Goal: Task Accomplishment & Management: Complete application form

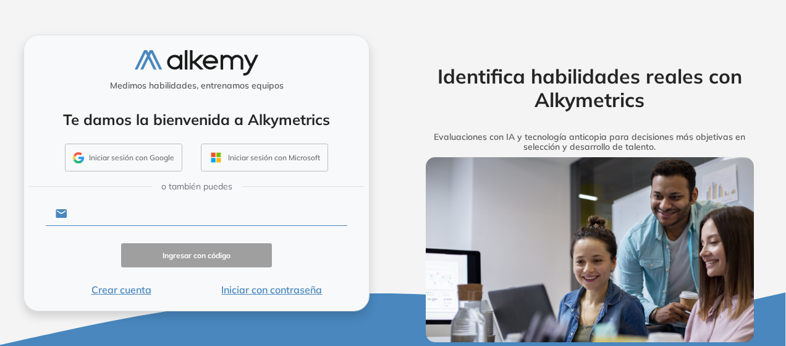
click at [161, 211] on input "text" at bounding box center [207, 213] width 280 height 23
click at [304, 267] on form "Ingresar con código Crear cuenta Iniciar con contraseña" at bounding box center [197, 248] width 302 height 98
click at [251, 205] on input "text" at bounding box center [207, 213] width 280 height 23
type input "**********"
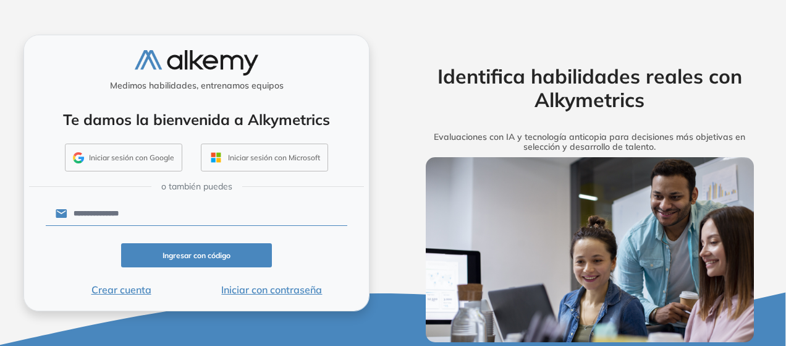
click at [237, 289] on button "Iniciar con contraseña" at bounding box center [272, 289] width 151 height 15
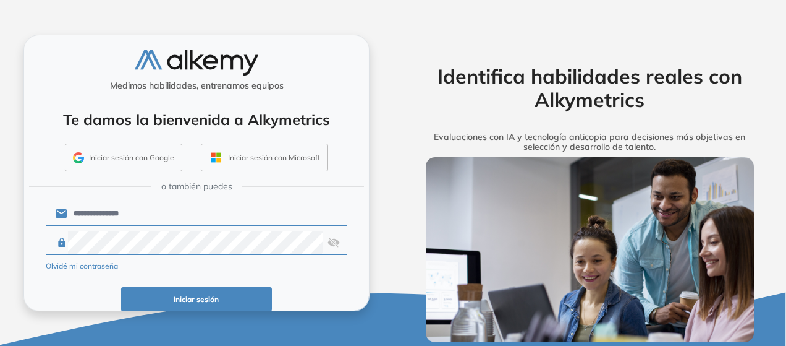
click at [214, 295] on button "Iniciar sesión" at bounding box center [196, 299] width 151 height 24
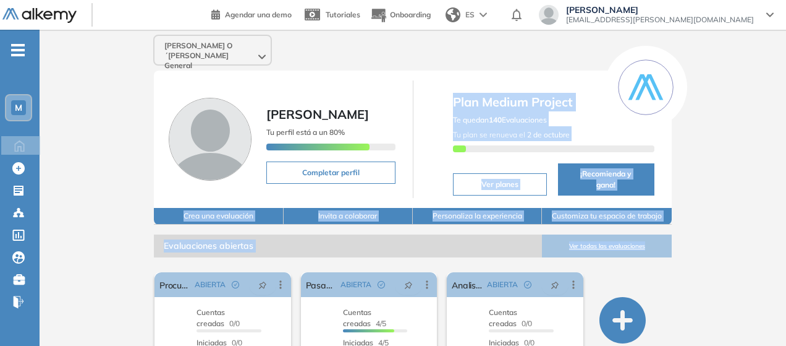
drag, startPoint x: 438, startPoint y: 182, endPoint x: 713, endPoint y: 219, distance: 278.2
click at [713, 219] on div "Marval O´Farrell Mairal General Sol Ailen Dominguez Tu perfil está a un 80% Com…" at bounding box center [413, 313] width 747 height 566
drag, startPoint x: 713, startPoint y: 219, endPoint x: 449, endPoint y: 93, distance: 293.1
click at [449, 93] on div "Marval O´Farrell Mairal General Sol Ailen Dominguez Tu perfil está a un 80% Com…" at bounding box center [413, 313] width 747 height 566
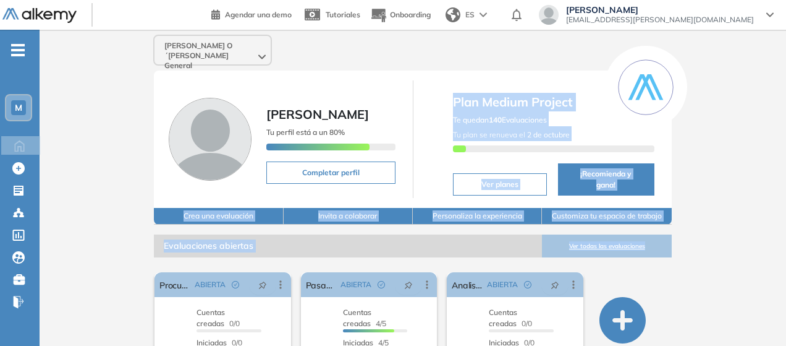
click at [449, 93] on div "Plan Medium Project Te quedan 140 Evaluaciones Tu plan se renueva el 2 de octub…" at bounding box center [542, 138] width 229 height 117
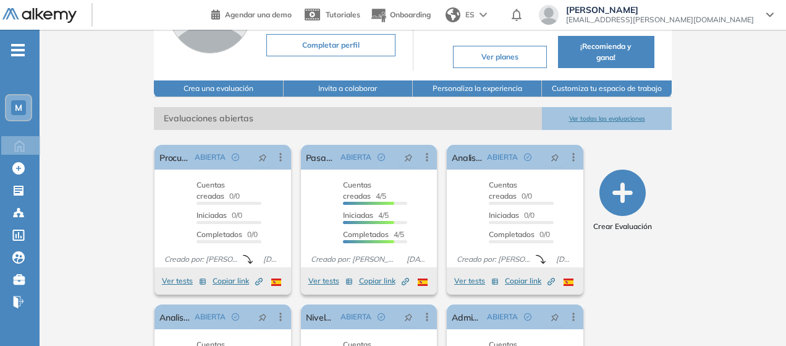
scroll to position [129, 0]
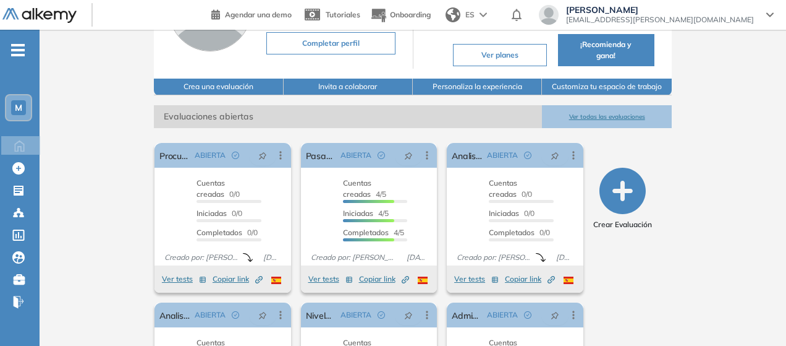
click at [653, 105] on button "Ver todas las evaluaciones" at bounding box center [606, 116] width 129 height 23
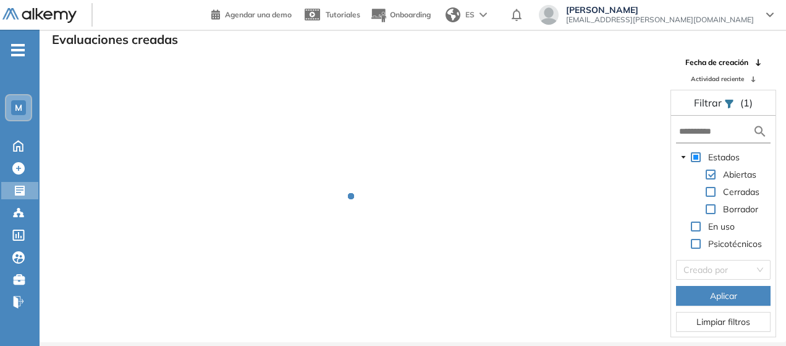
scroll to position [30, 0]
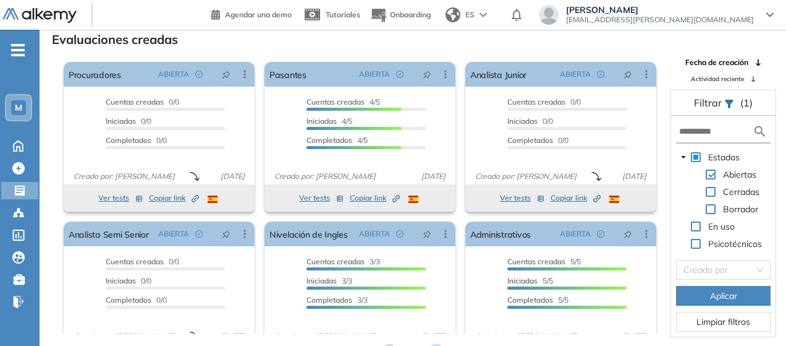
click at [737, 79] on span "Actividad reciente" at bounding box center [717, 78] width 53 height 9
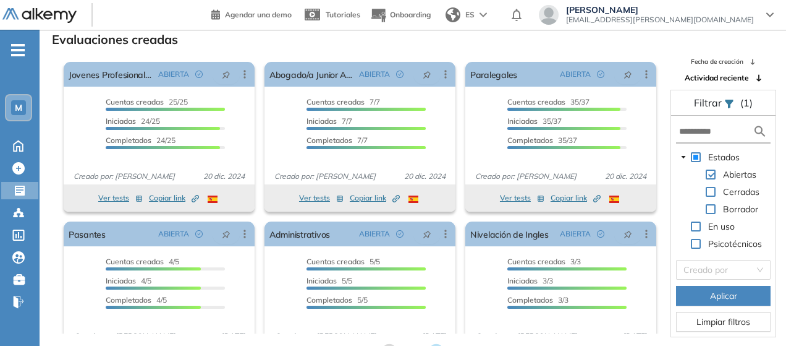
scroll to position [42, 0]
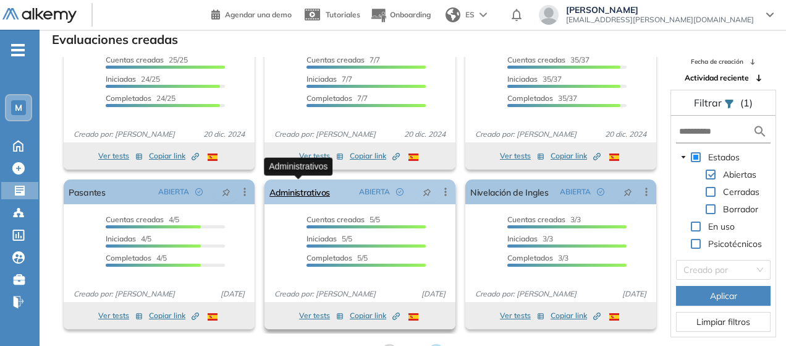
click at [295, 193] on link "Administrativos" at bounding box center [299, 191] width 61 height 25
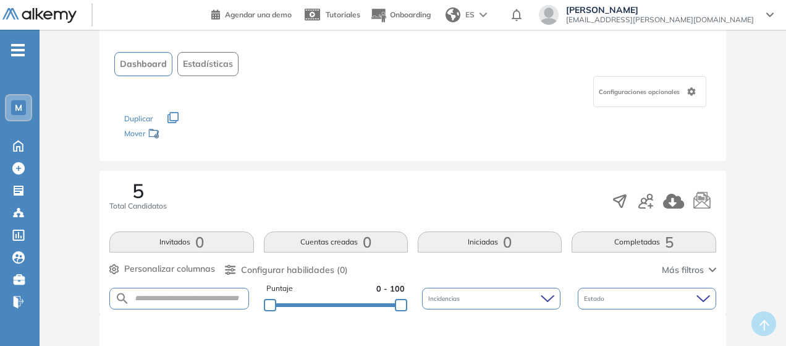
scroll to position [1, 0]
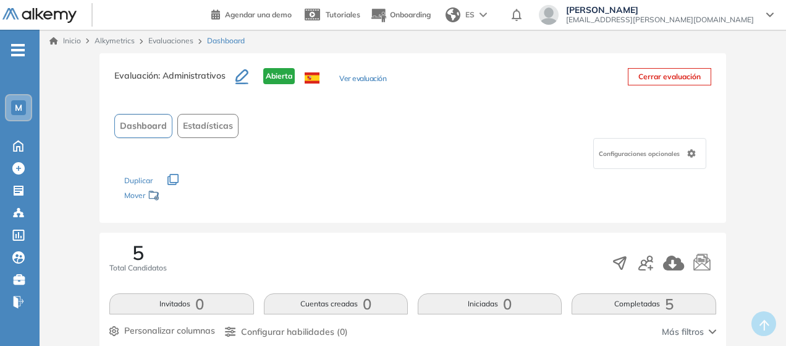
drag, startPoint x: 309, startPoint y: 106, endPoint x: 342, endPoint y: 156, distance: 59.8
click at [342, 156] on div "Evaluación : Administrativos Abierta Ver evaluación Cerrar evaluación Dashboard…" at bounding box center [413, 137] width 626 height 169
click at [342, 156] on div "Configuraciones opcionales" at bounding box center [412, 153] width 596 height 31
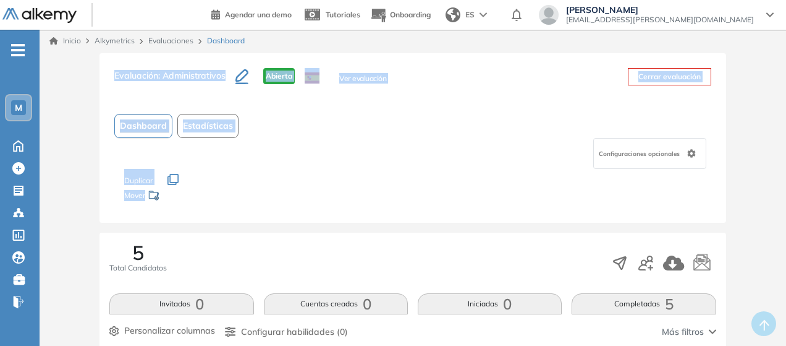
drag, startPoint x: 193, startPoint y: 193, endPoint x: 104, endPoint y: 79, distance: 145.4
click at [104, 79] on div "Evaluación : Administrativos Abierta Ver evaluación Cerrar evaluación Dashboard…" at bounding box center [413, 137] width 626 height 169
drag, startPoint x: 106, startPoint y: 74, endPoint x: 386, endPoint y: 121, distance: 283.9
click at [386, 121] on div "Evaluación : Administrativos Abierta Ver evaluación Cerrar evaluación Dashboard…" at bounding box center [413, 137] width 626 height 169
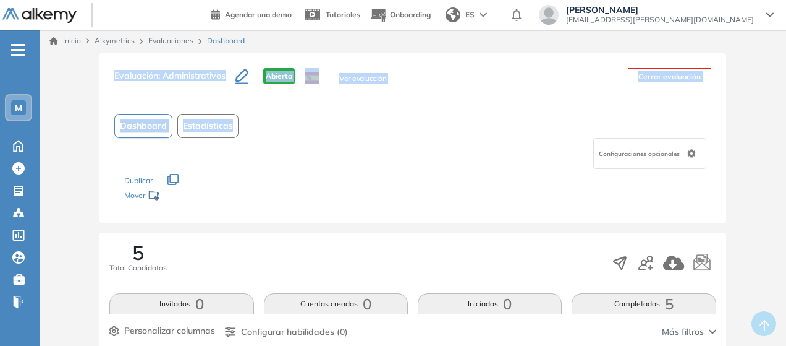
click at [386, 121] on div "Dashboard Estadísticas" at bounding box center [412, 126] width 596 height 24
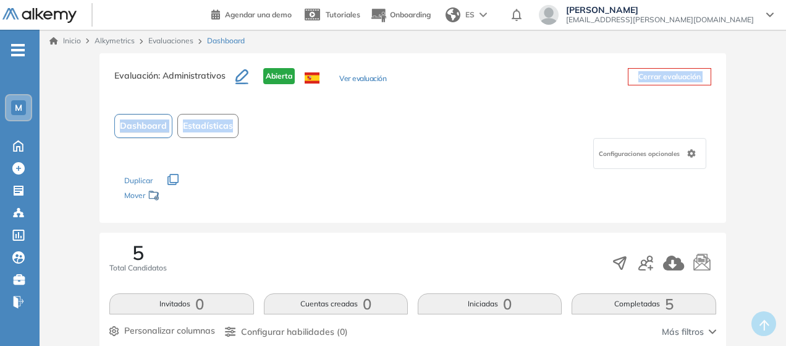
drag, startPoint x: 409, startPoint y: 80, endPoint x: 386, endPoint y: 125, distance: 50.6
click at [386, 125] on div "Evaluación : Administrativos Abierta Ver evaluación Cerrar evaluación Dashboard…" at bounding box center [413, 137] width 626 height 169
click at [386, 125] on div "Dashboard Estadísticas" at bounding box center [412, 126] width 596 height 24
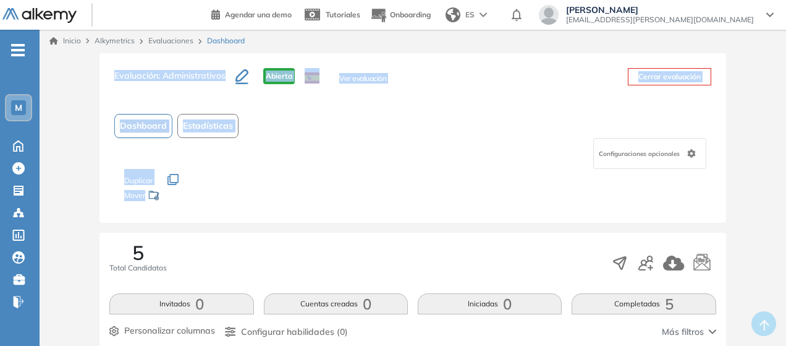
drag, startPoint x: 176, startPoint y: 204, endPoint x: 106, endPoint y: 77, distance: 144.7
click at [106, 77] on div "Evaluación : Administrativos Abierta Ver evaluación Cerrar evaluación Dashboard…" at bounding box center [413, 137] width 626 height 169
drag, startPoint x: 111, startPoint y: 71, endPoint x: 214, endPoint y: 208, distance: 171.6
click at [214, 208] on div "Evaluación : Administrativos Abierta Ver evaluación Cerrar evaluación Dashboard…" at bounding box center [413, 137] width 626 height 169
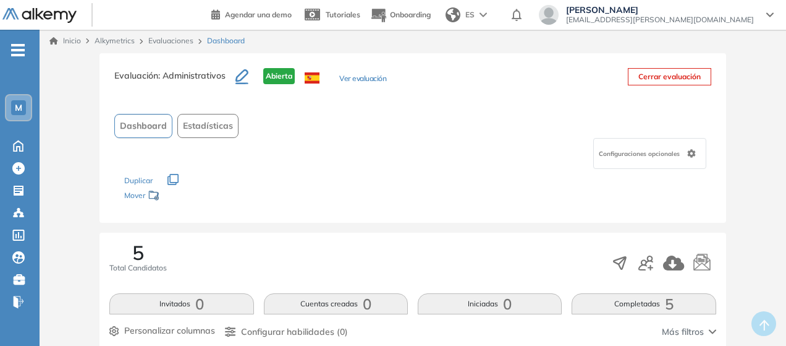
click at [214, 208] on div "Evaluación : Administrativos Abierta Ver evaluación Cerrar evaluación Dashboard…" at bounding box center [413, 137] width 626 height 169
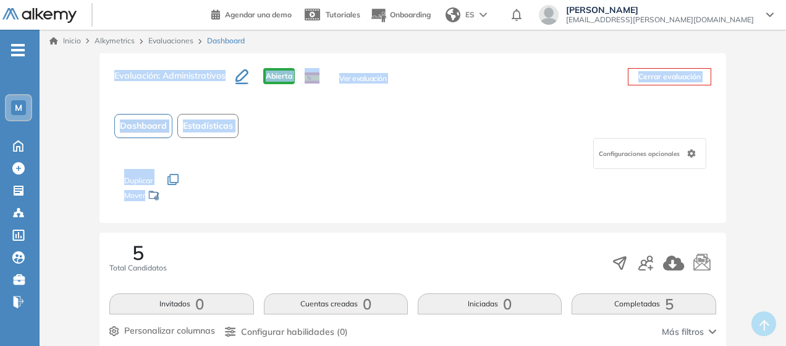
drag, startPoint x: 204, startPoint y: 205, endPoint x: 108, endPoint y: 75, distance: 161.7
click at [108, 75] on div "Evaluación : Administrativos Abierta Ver evaluación Cerrar evaluación Dashboard…" at bounding box center [413, 137] width 626 height 169
drag, startPoint x: 108, startPoint y: 75, endPoint x: 248, endPoint y: 192, distance: 183.0
click at [248, 192] on div "Evaluación : Administrativos Abierta Ver evaluación Cerrar evaluación Dashboard…" at bounding box center [413, 137] width 626 height 169
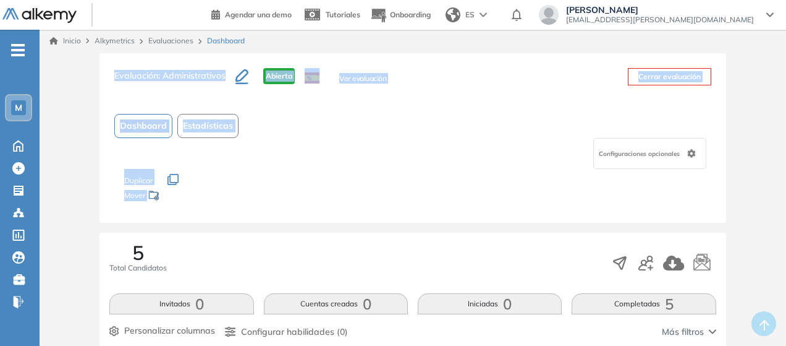
click at [248, 192] on div "Mover" at bounding box center [186, 196] width 124 height 23
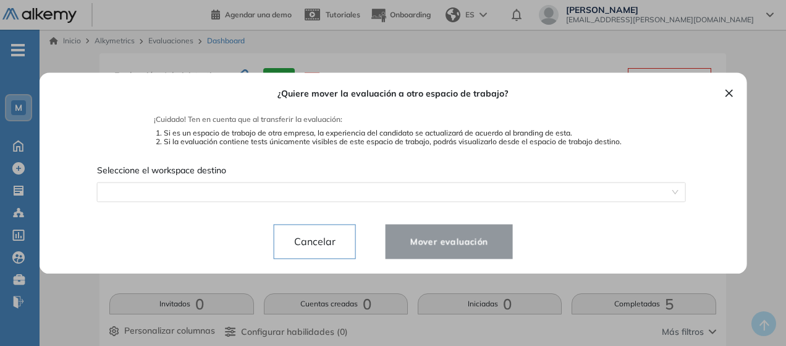
click at [728, 100] on button "×" at bounding box center [729, 92] width 10 height 15
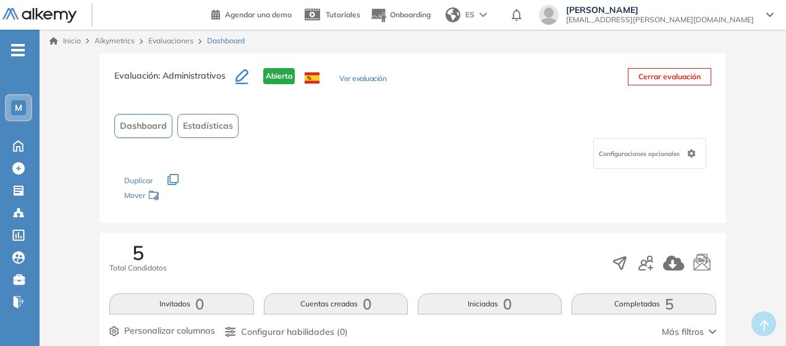
click at [516, 153] on div "Configuraciones opcionales" at bounding box center [412, 153] width 596 height 31
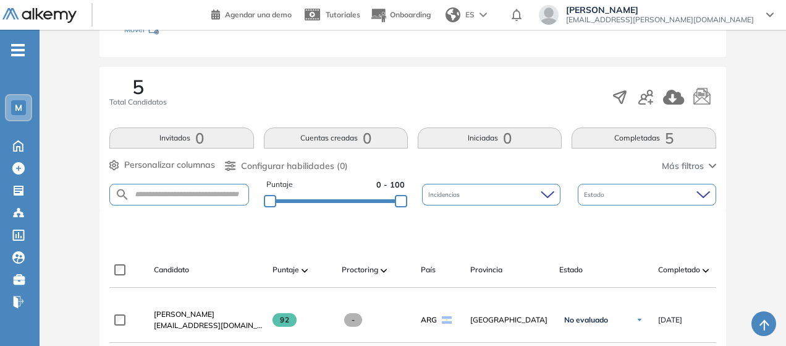
scroll to position [166, 0]
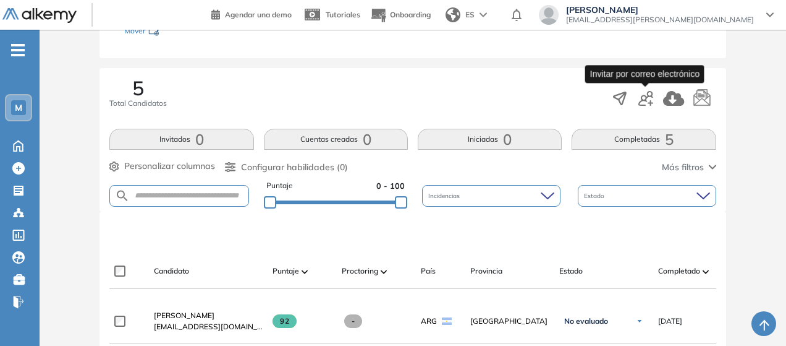
click at [648, 96] on icon "button" at bounding box center [646, 98] width 15 height 15
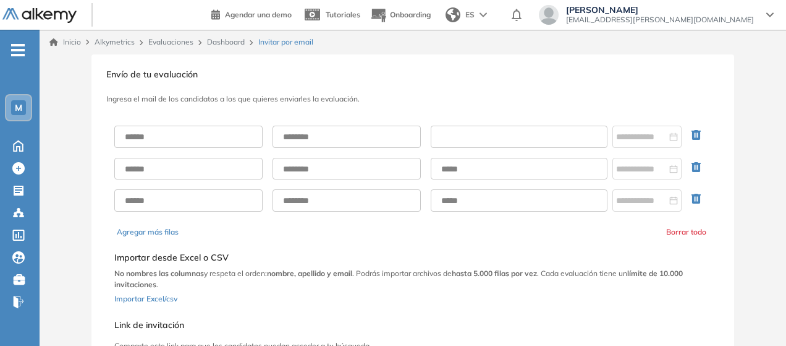
click at [503, 137] on input "text" at bounding box center [519, 136] width 177 height 22
paste input "**********"
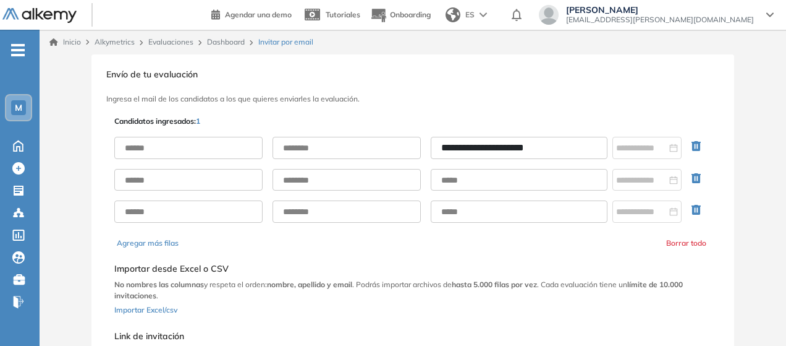
type input "**********"
click at [197, 150] on input "text" at bounding box center [188, 148] width 148 height 22
type input "*******"
click at [333, 150] on input "text" at bounding box center [347, 148] width 148 height 22
type input "******"
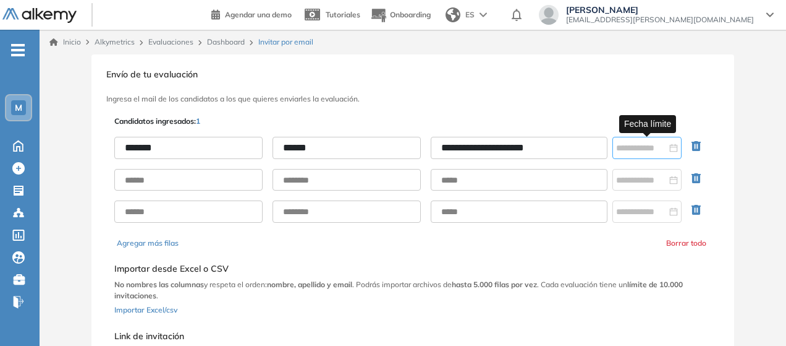
drag, startPoint x: 645, startPoint y: 139, endPoint x: 642, endPoint y: 145, distance: 6.9
click at [645, 142] on div at bounding box center [647, 148] width 69 height 22
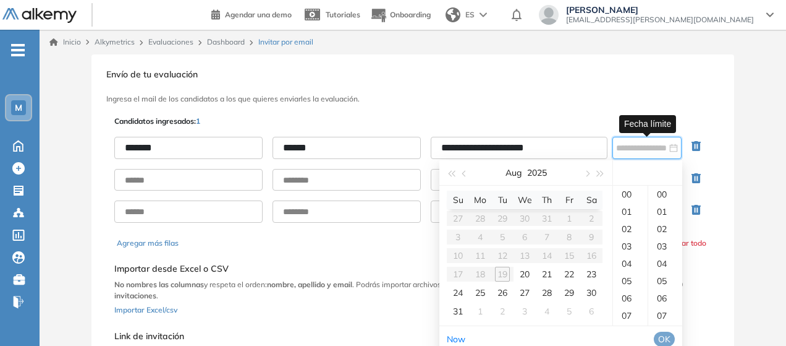
type input "**********"
click at [543, 272] on div "21" at bounding box center [547, 273] width 15 height 15
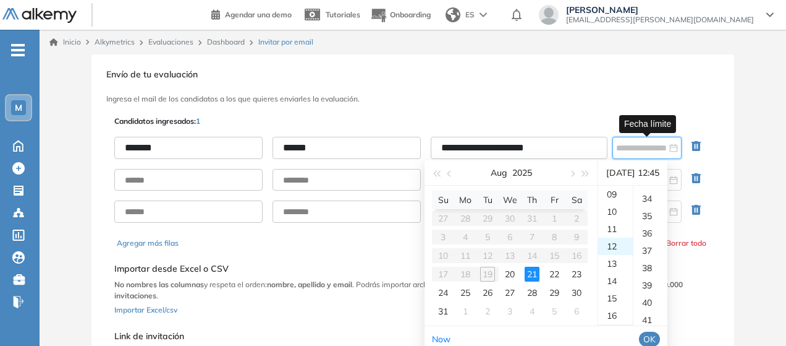
scroll to position [779, 0]
click at [618, 263] on div "23" at bounding box center [615, 260] width 35 height 17
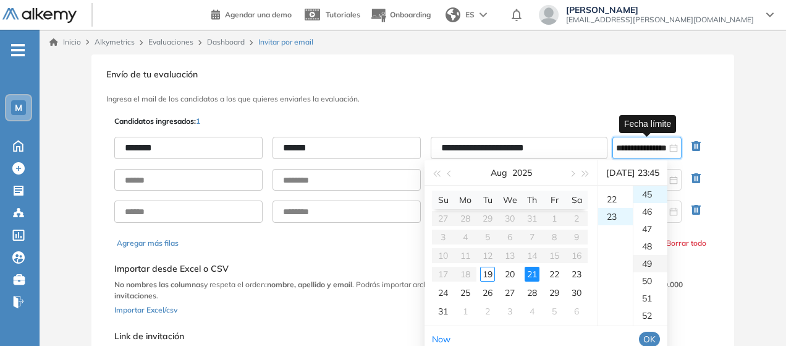
scroll to position [398, 0]
click at [655, 248] on div "59" at bounding box center [651, 250] width 34 height 17
type input "**********"
click at [656, 340] on span "OK" at bounding box center [649, 339] width 12 height 14
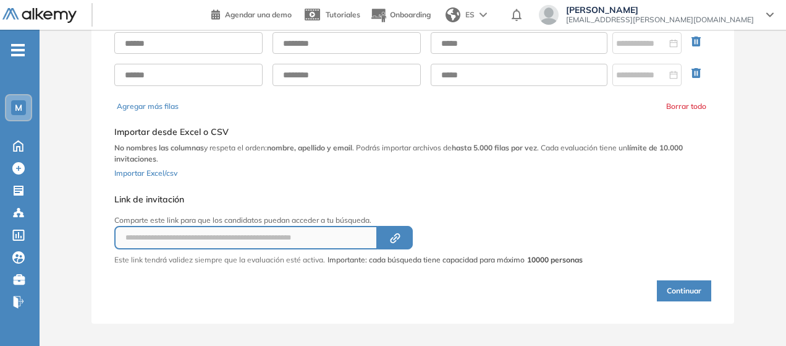
scroll to position [142, 0]
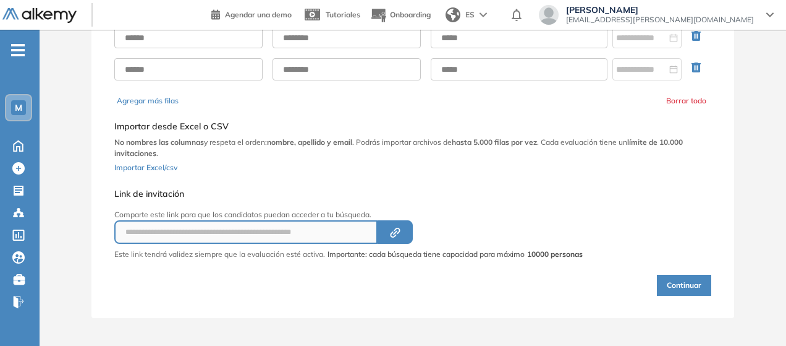
click at [676, 280] on button "Continuar" at bounding box center [684, 284] width 54 height 21
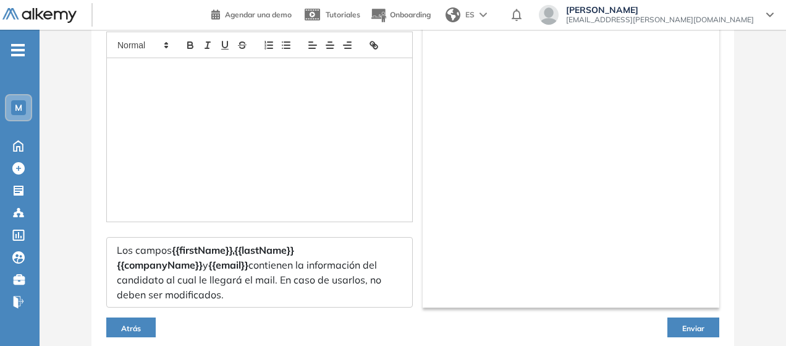
type input "**********"
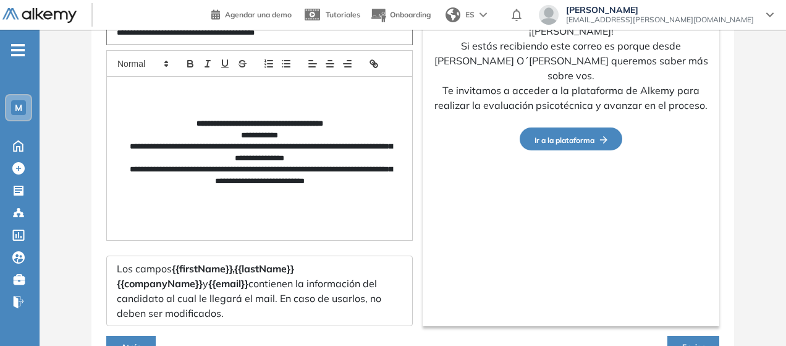
click at [263, 141] on p "**********" at bounding box center [260, 135] width 266 height 11
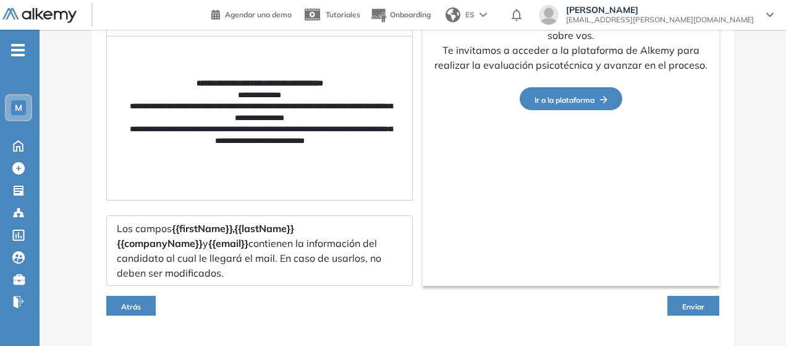
scroll to position [211, 0]
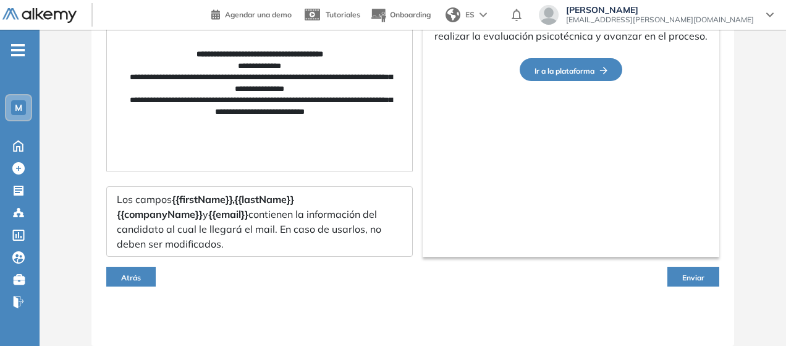
click at [707, 279] on button "Enviar" at bounding box center [694, 276] width 52 height 20
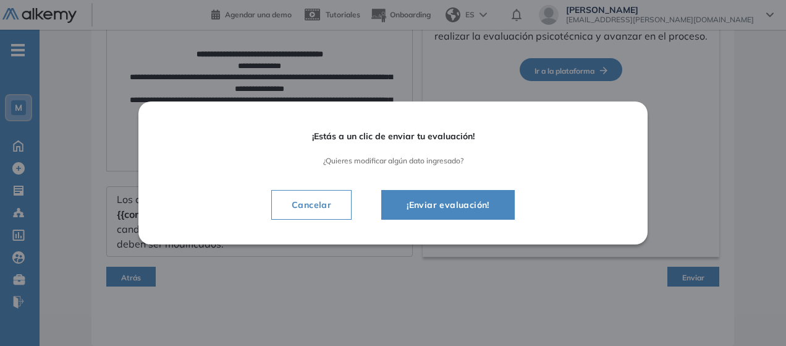
click at [469, 197] on button "¡Enviar evaluación!" at bounding box center [448, 205] width 134 height 30
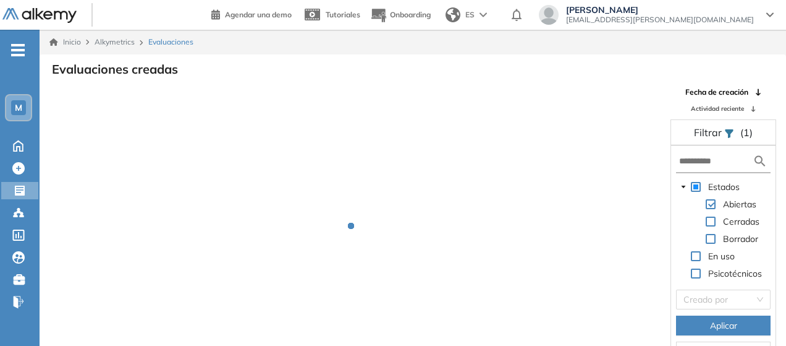
scroll to position [30, 0]
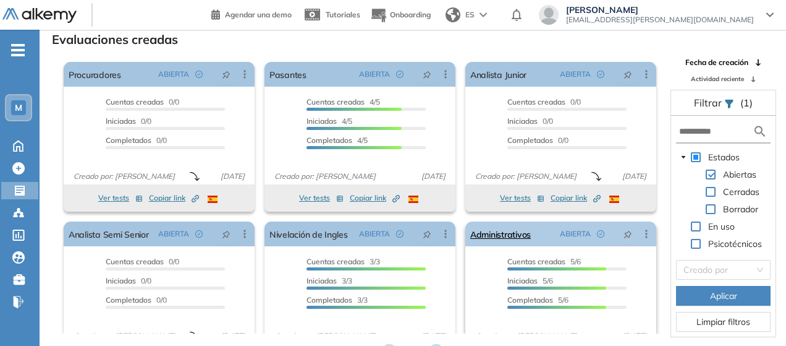
click at [520, 233] on link "Administrativos" at bounding box center [500, 233] width 61 height 25
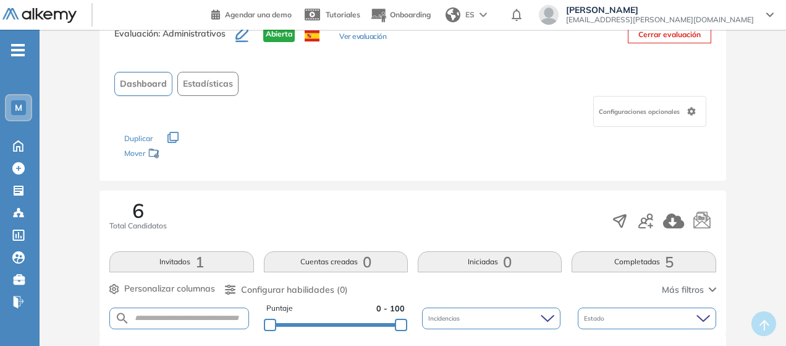
scroll to position [62, 0]
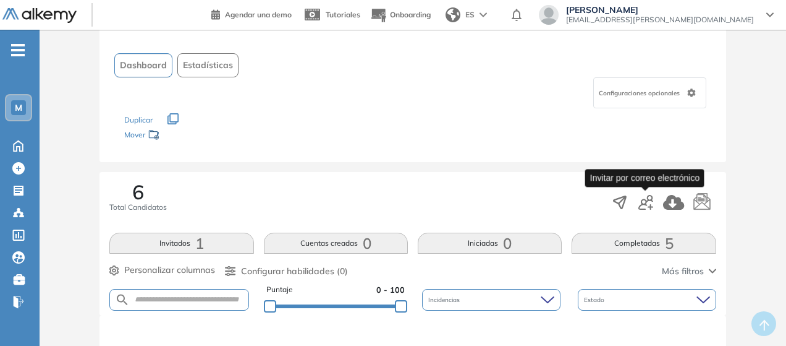
click at [646, 206] on icon "button" at bounding box center [646, 202] width 15 height 15
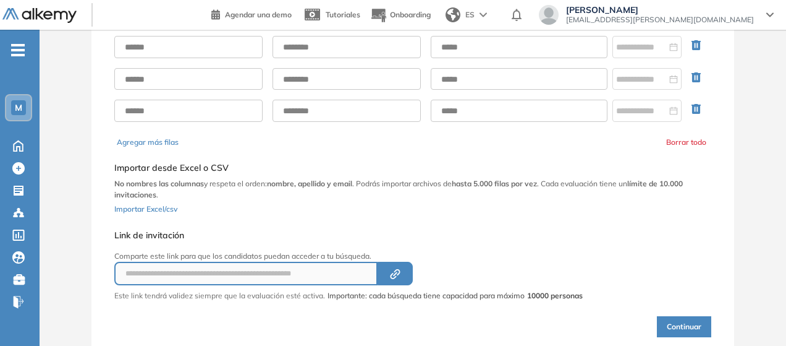
scroll to position [62, 0]
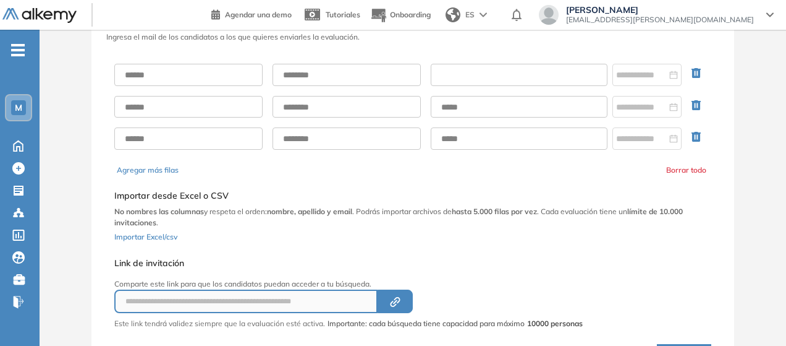
click at [487, 75] on input "text" at bounding box center [519, 75] width 177 height 22
paste input "**********"
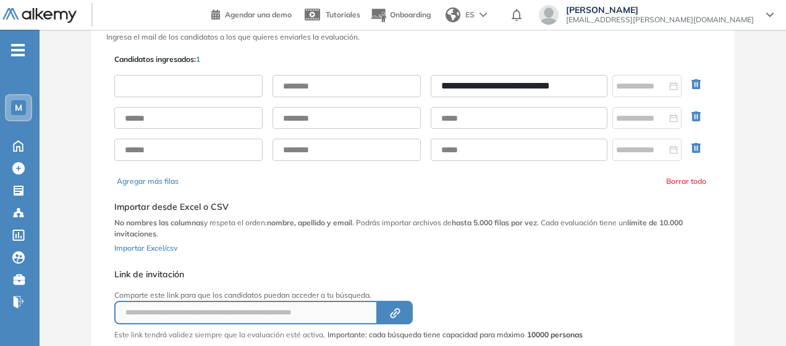
click at [221, 82] on input "text" at bounding box center [188, 86] width 148 height 22
click at [596, 87] on input "**********" at bounding box center [519, 86] width 177 height 22
type input "**********"
click at [214, 86] on input "text" at bounding box center [188, 86] width 148 height 22
type input "**********"
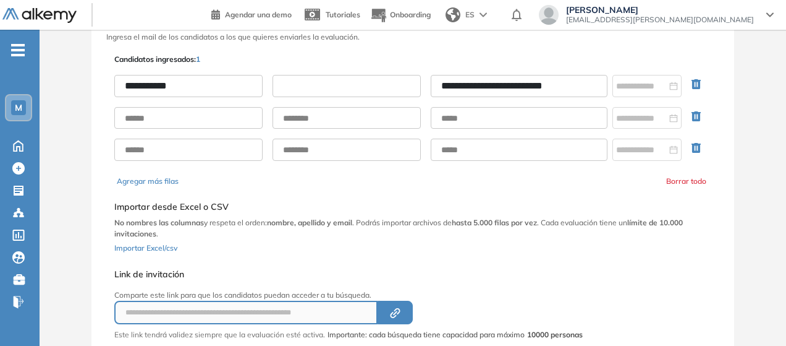
click at [325, 88] on input "text" at bounding box center [347, 86] width 148 height 22
type input "********"
click at [587, 88] on input "**********" at bounding box center [519, 86] width 177 height 22
type input "**********"
click at [634, 88] on input at bounding box center [641, 86] width 51 height 14
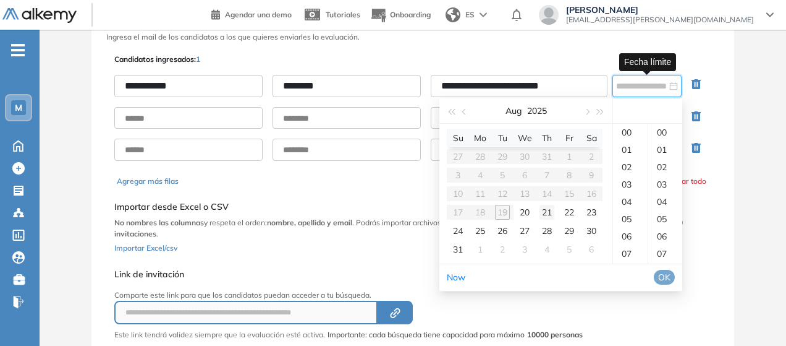
click at [543, 211] on div "21" at bounding box center [547, 212] width 15 height 15
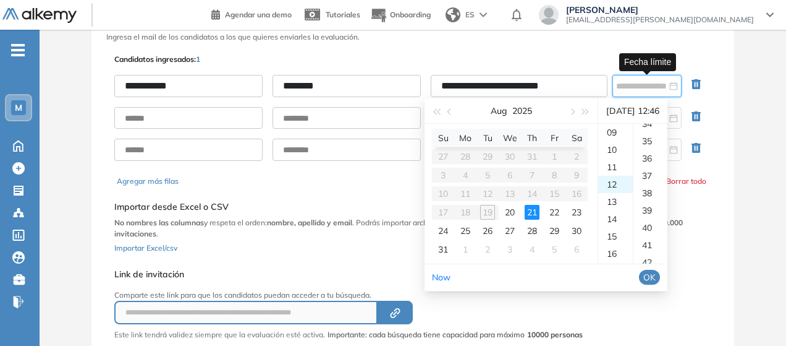
scroll to position [796, 0]
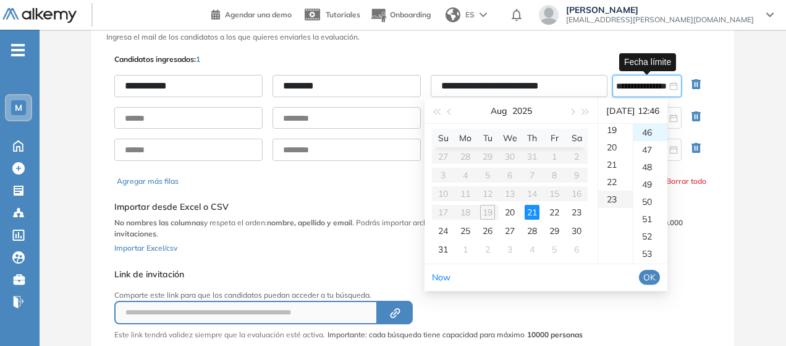
click at [614, 202] on div "23" at bounding box center [615, 198] width 35 height 17
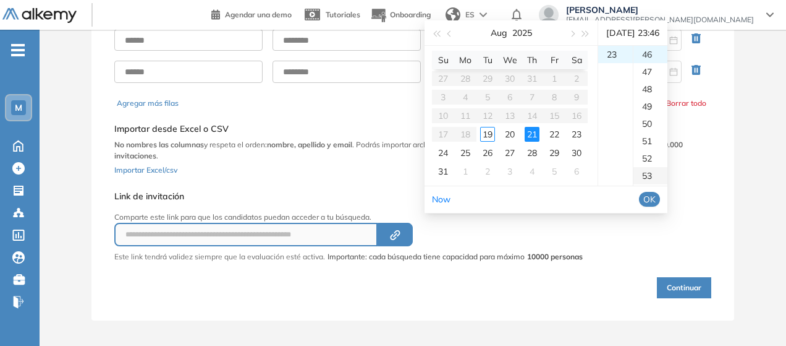
scroll to position [142, 0]
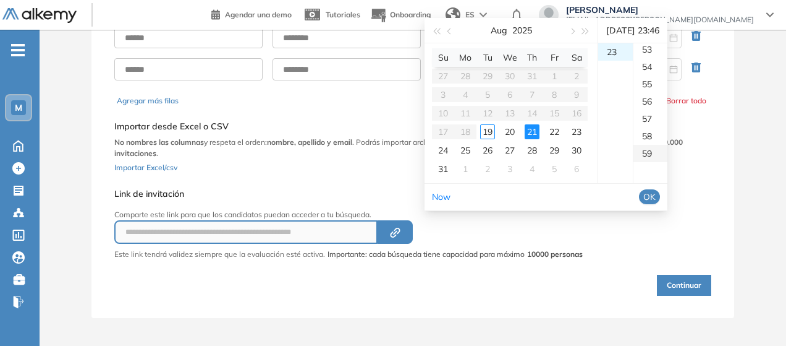
click at [656, 151] on div "59" at bounding box center [651, 153] width 34 height 17
type input "**********"
click at [656, 197] on span "OK" at bounding box center [649, 197] width 12 height 14
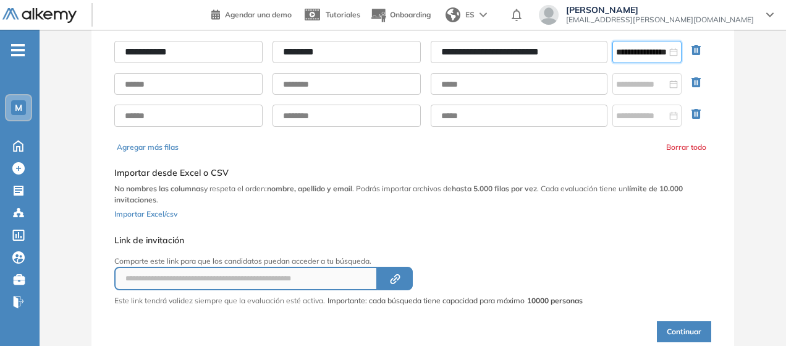
scroll to position [80, 0]
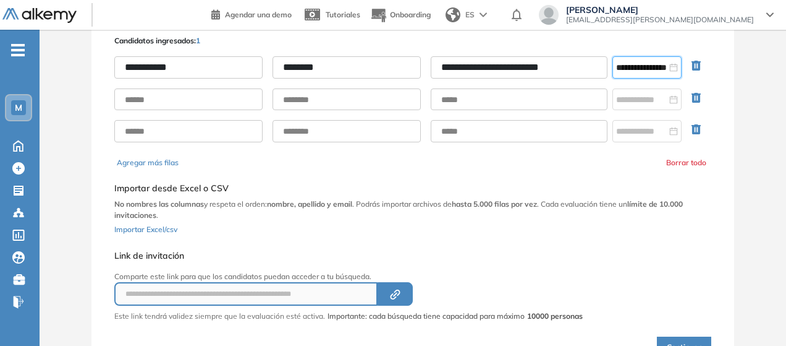
click at [686, 334] on div "Continuar" at bounding box center [412, 339] width 597 height 36
click at [686, 339] on button "Continuar" at bounding box center [684, 346] width 54 height 21
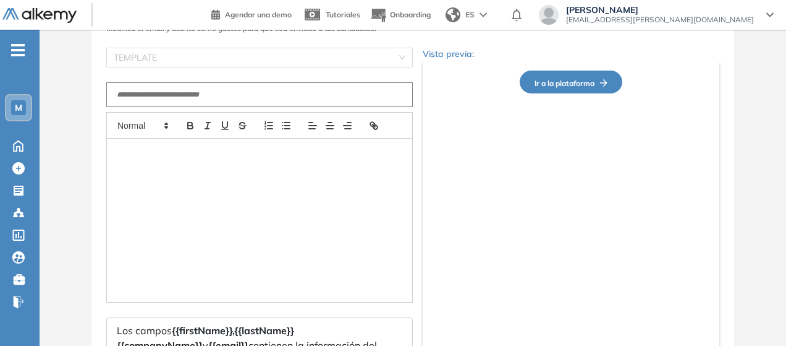
type input "**********"
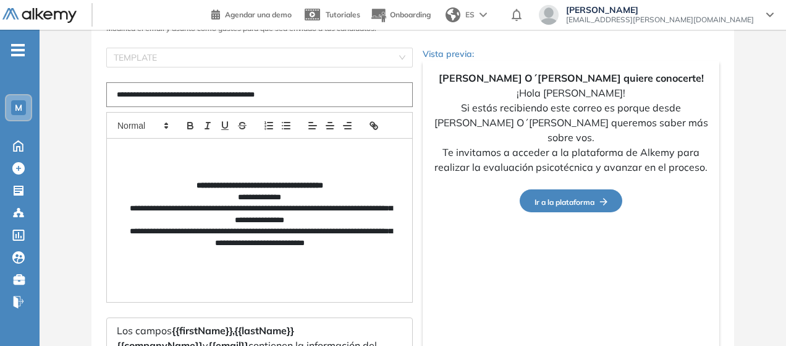
click at [273, 203] on p "**********" at bounding box center [260, 197] width 266 height 11
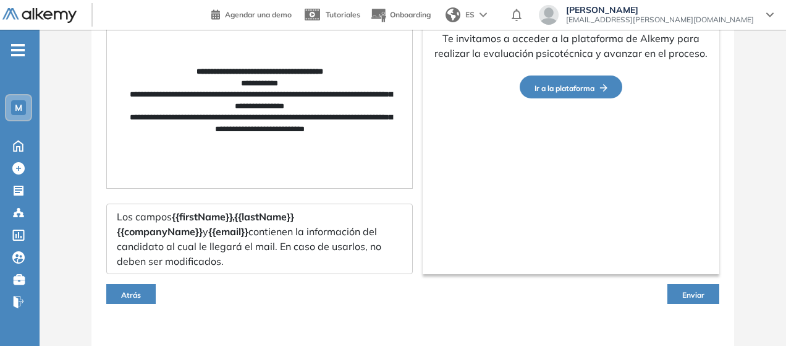
scroll to position [211, 0]
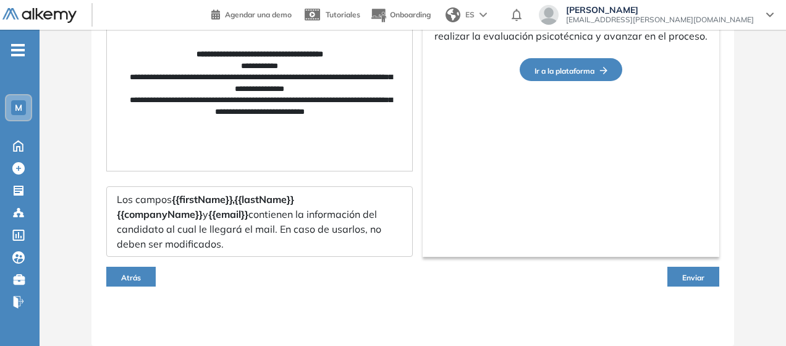
click at [685, 281] on span "Enviar" at bounding box center [693, 277] width 22 height 9
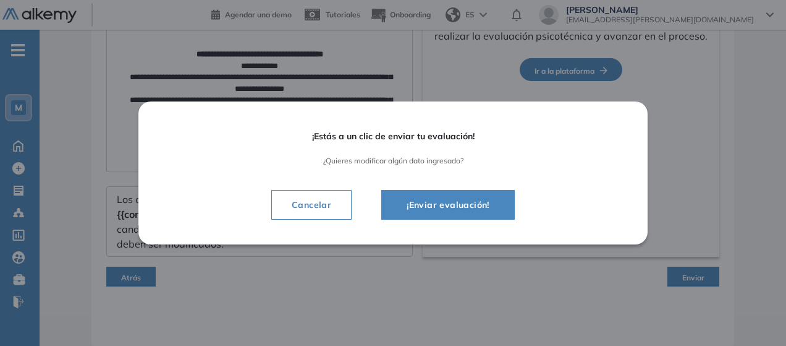
click at [465, 207] on span "¡Enviar evaluación!" at bounding box center [448, 204] width 103 height 15
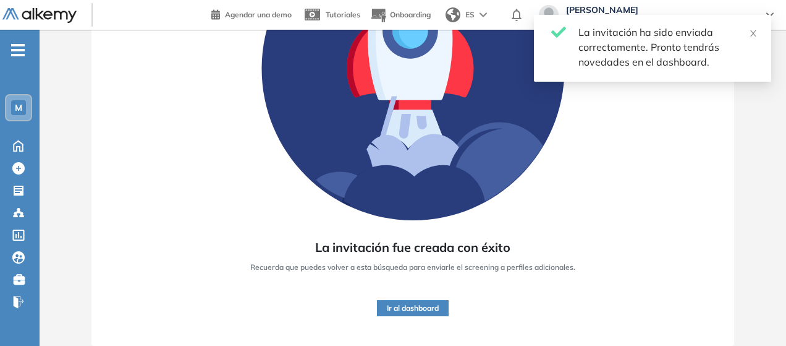
scroll to position [199, 0]
